Goal: Task Accomplishment & Management: Manage account settings

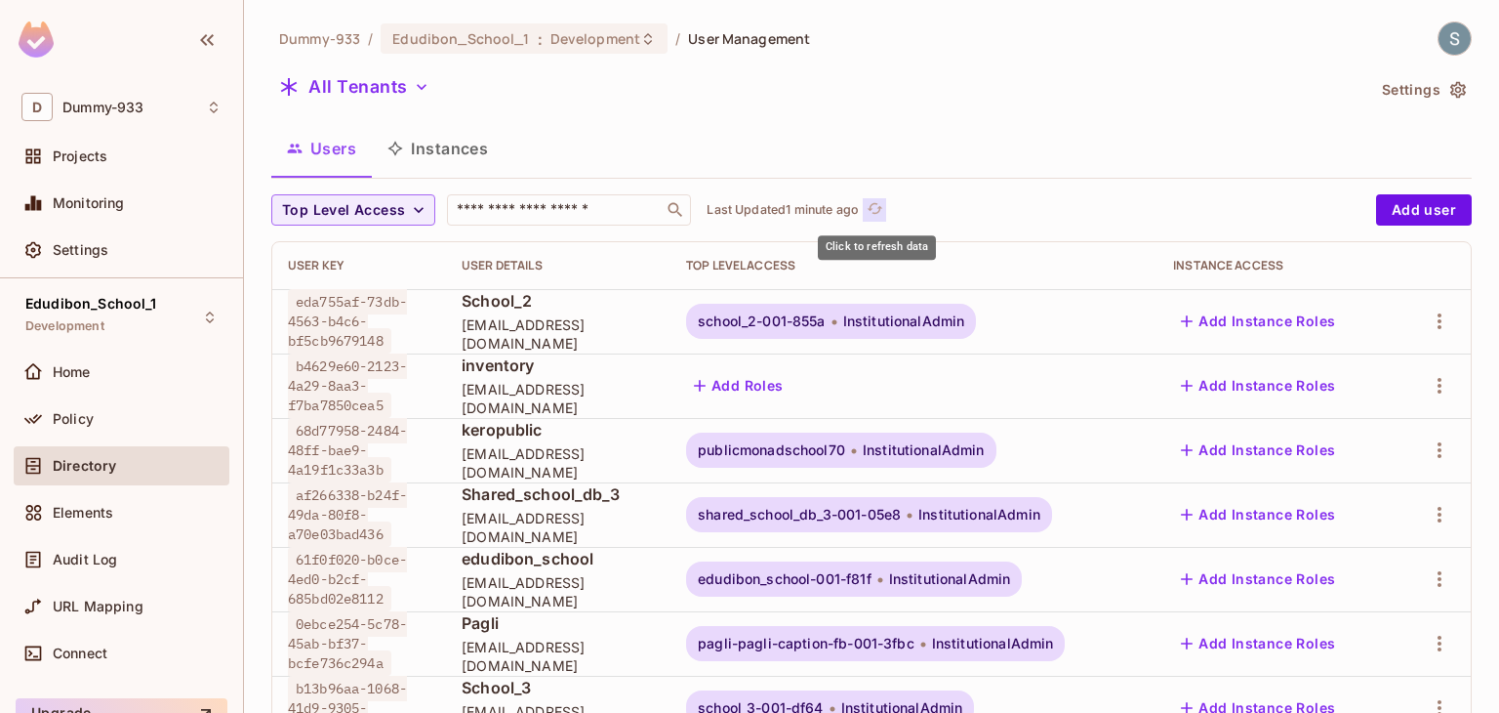
click at [870, 214] on icon "refresh" at bounding box center [875, 208] width 17 height 17
click at [420, 96] on icon "button" at bounding box center [422, 87] width 20 height 20
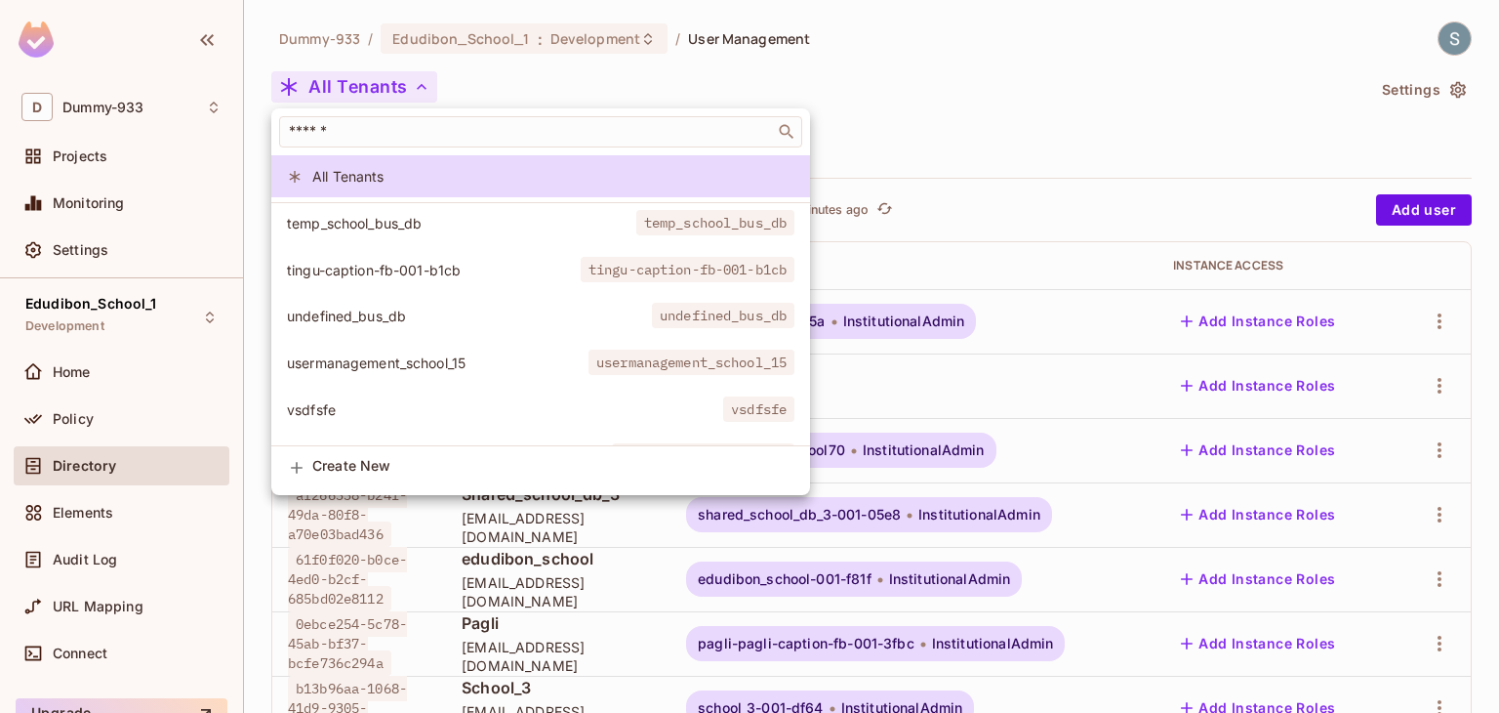
scroll to position [4074, 0]
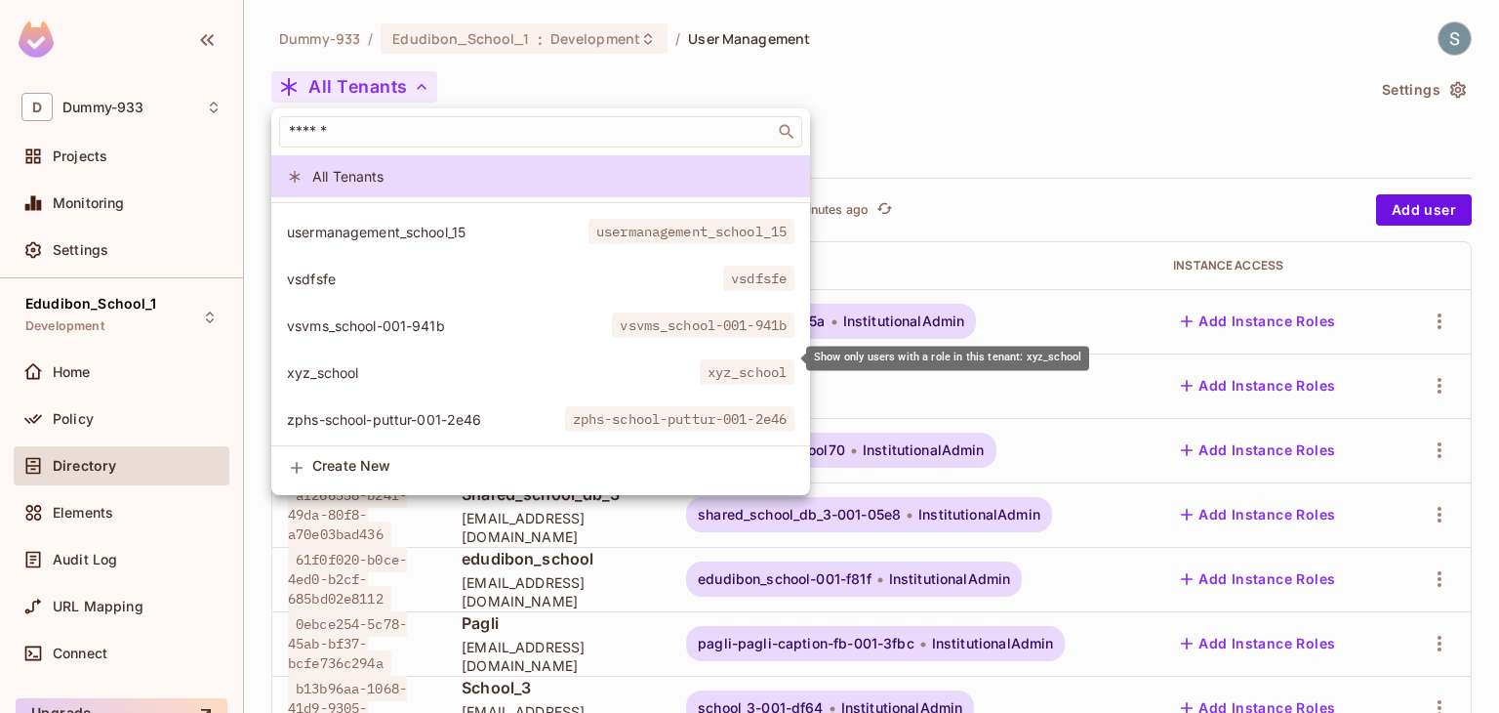
click at [398, 351] on li "xyz_school xyz_school" at bounding box center [540, 372] width 539 height 42
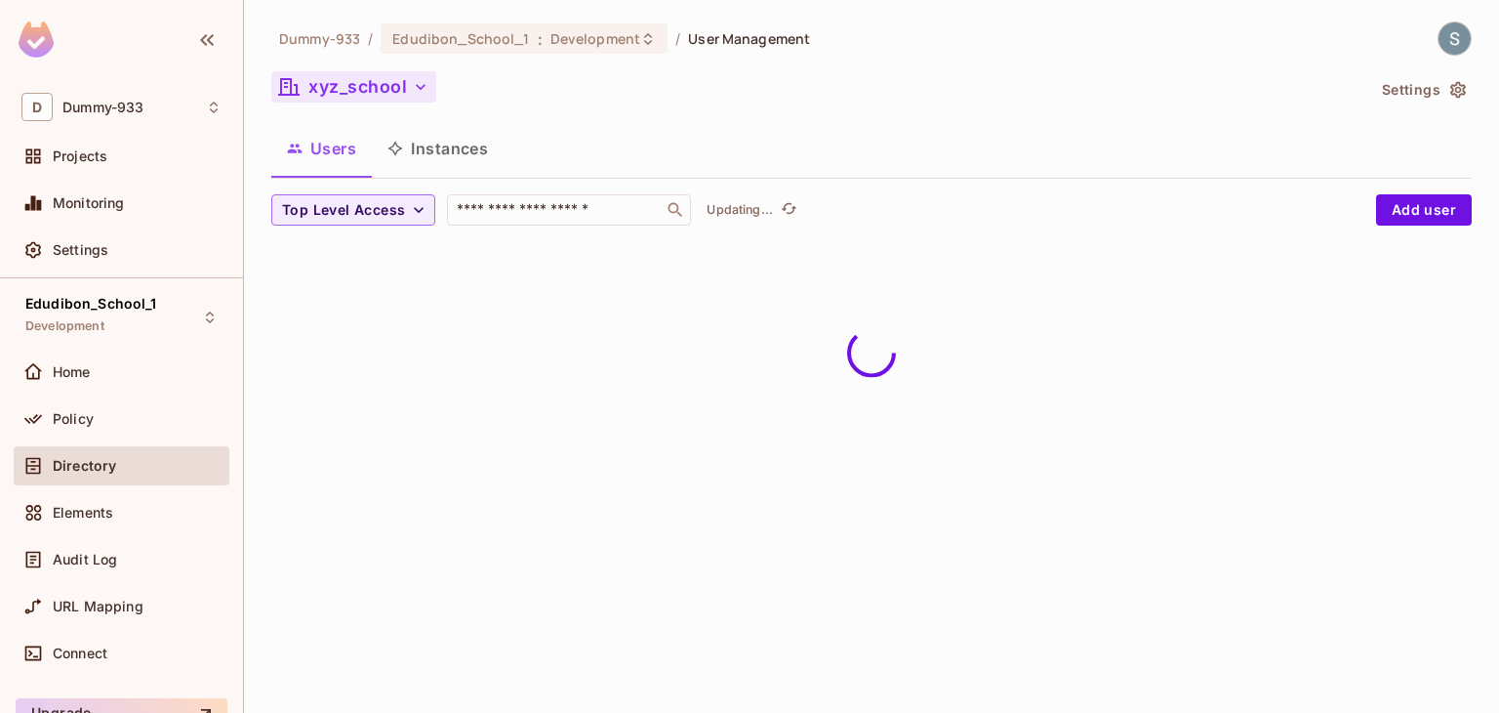
click at [684, 98] on div "xyz_school" at bounding box center [817, 89] width 1093 height 37
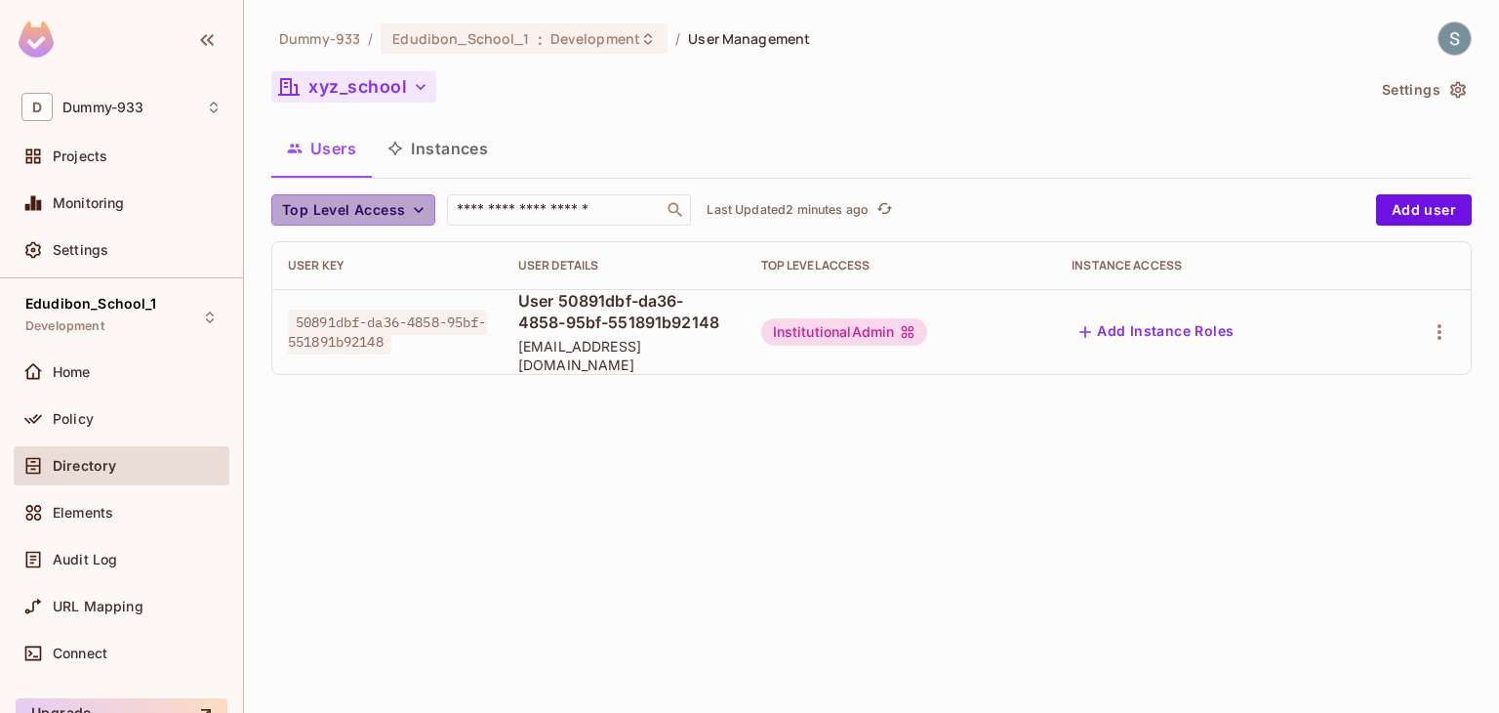
click at [402, 212] on span "Top Level Access" at bounding box center [343, 210] width 123 height 24
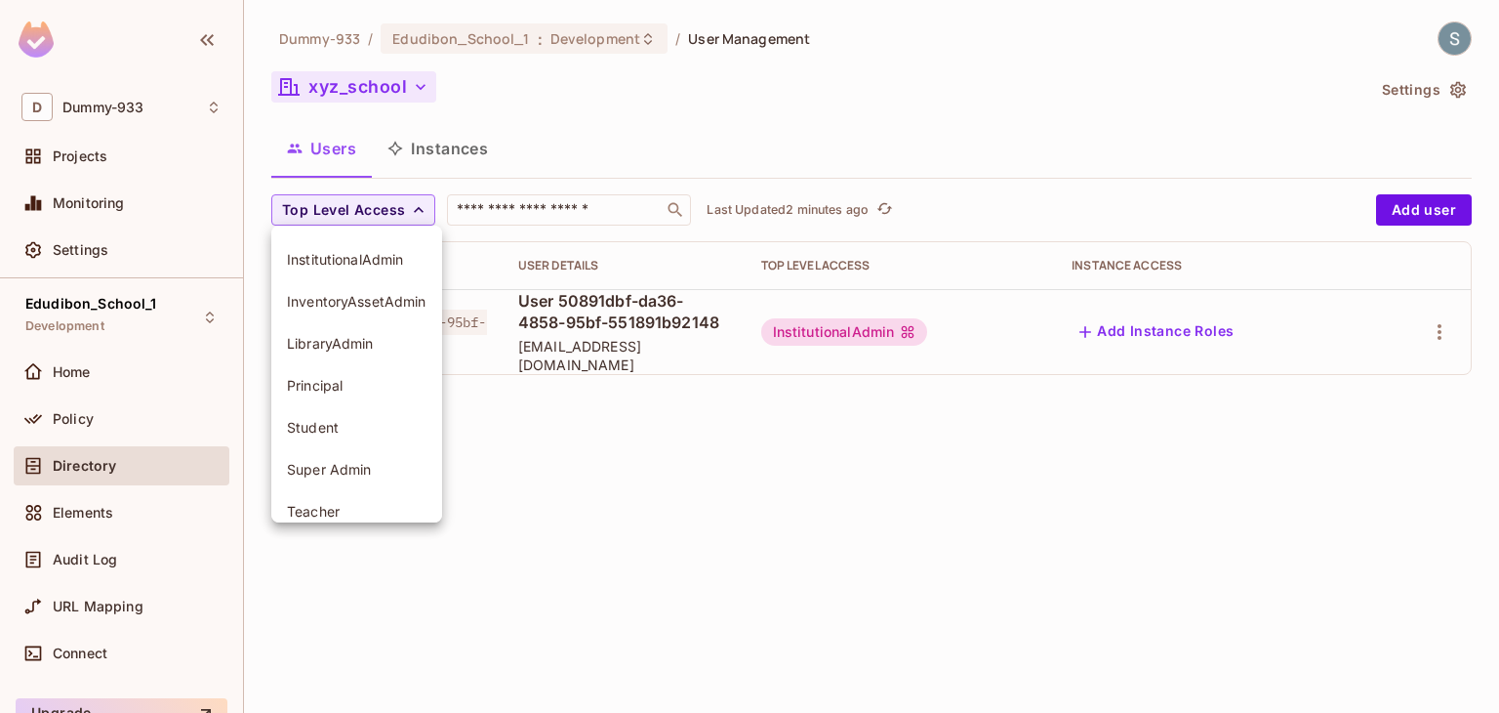
scroll to position [0, 0]
click at [402, 94] on div at bounding box center [749, 356] width 1499 height 713
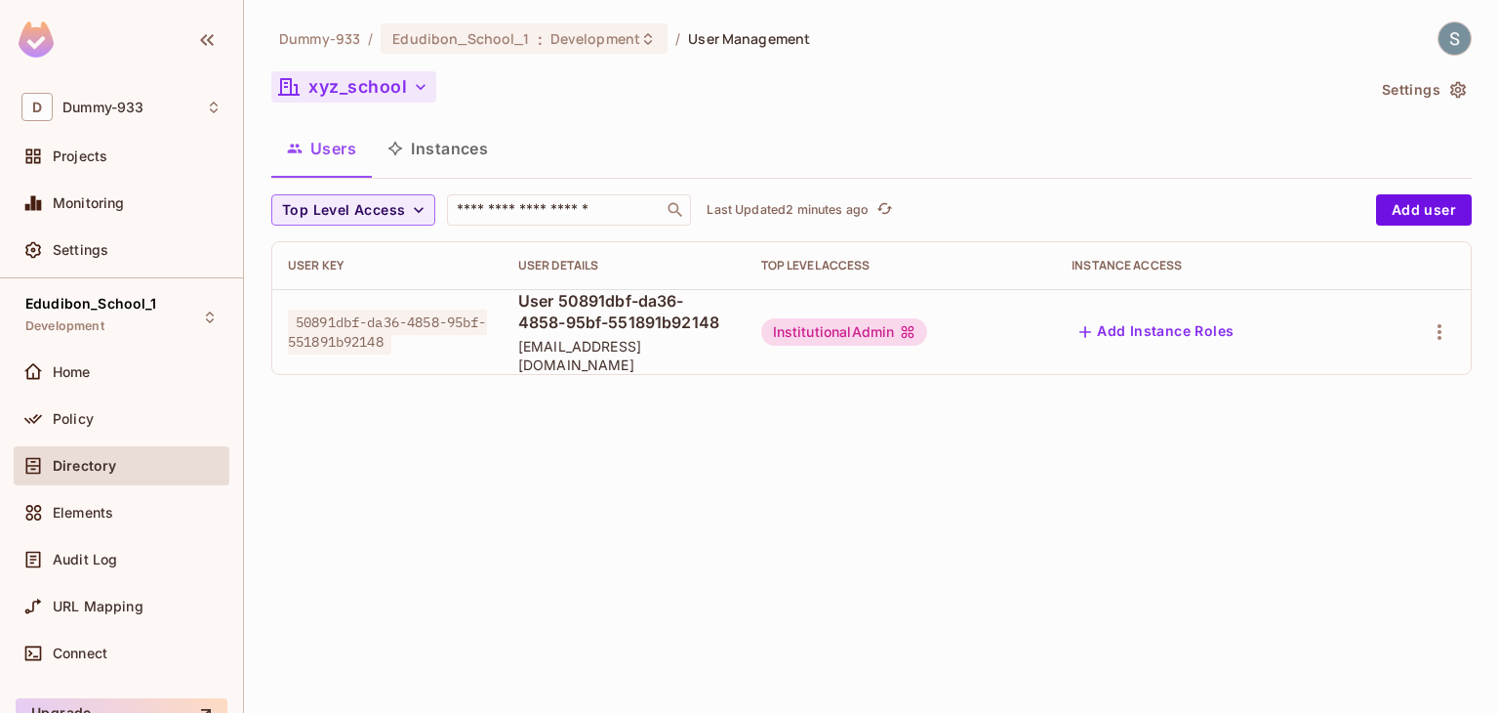
click at [402, 94] on button "xyz_school" at bounding box center [353, 86] width 165 height 31
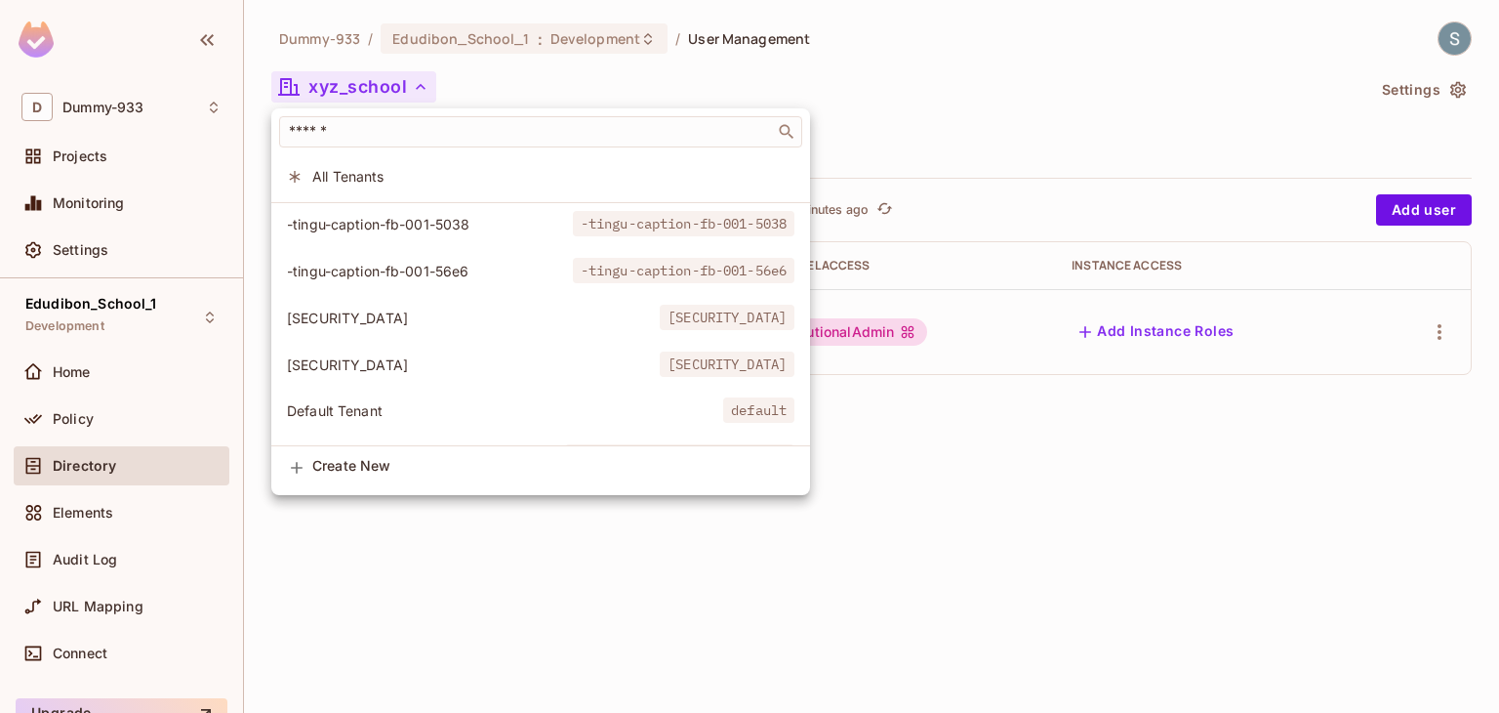
click at [1069, 83] on div at bounding box center [749, 356] width 1499 height 713
